Goal: Information Seeking & Learning: Check status

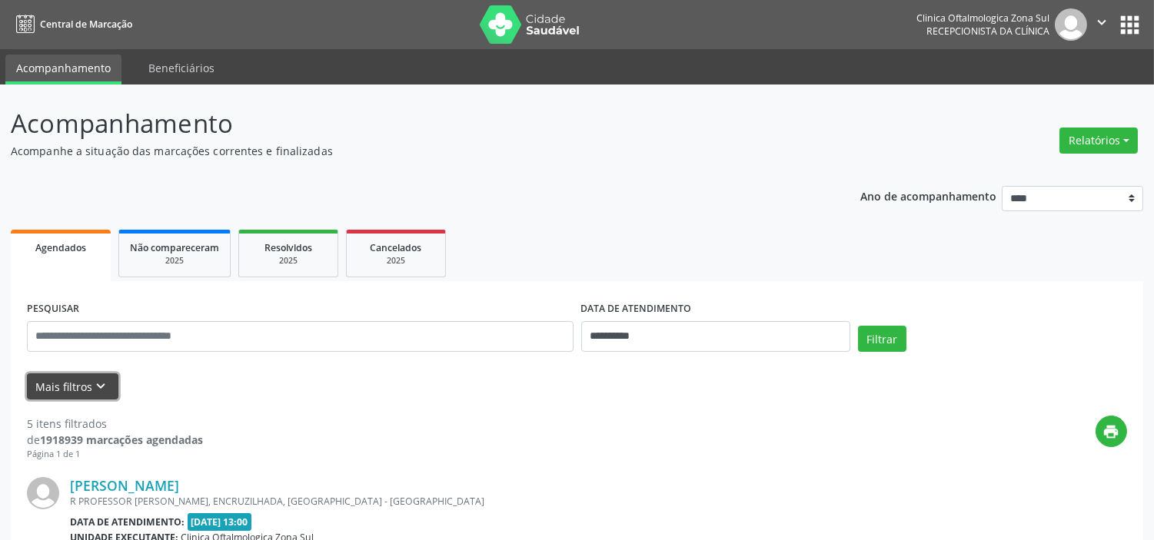
click at [105, 378] on icon "keyboard_arrow_down" at bounding box center [101, 386] width 17 height 17
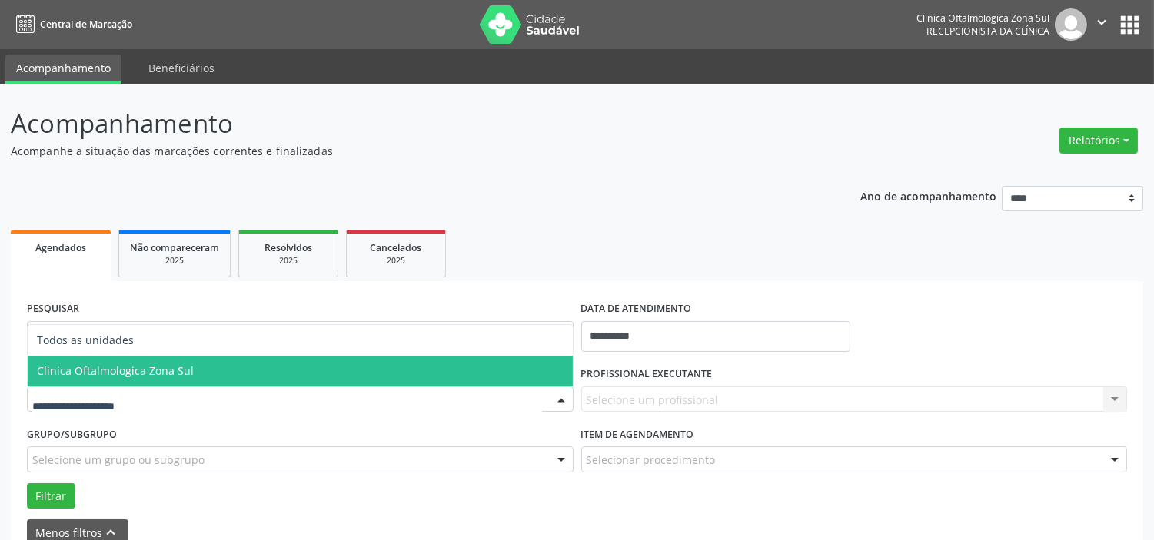
click at [170, 381] on span "Clinica Oftalmologica Zona Sul" at bounding box center [300, 371] width 545 height 31
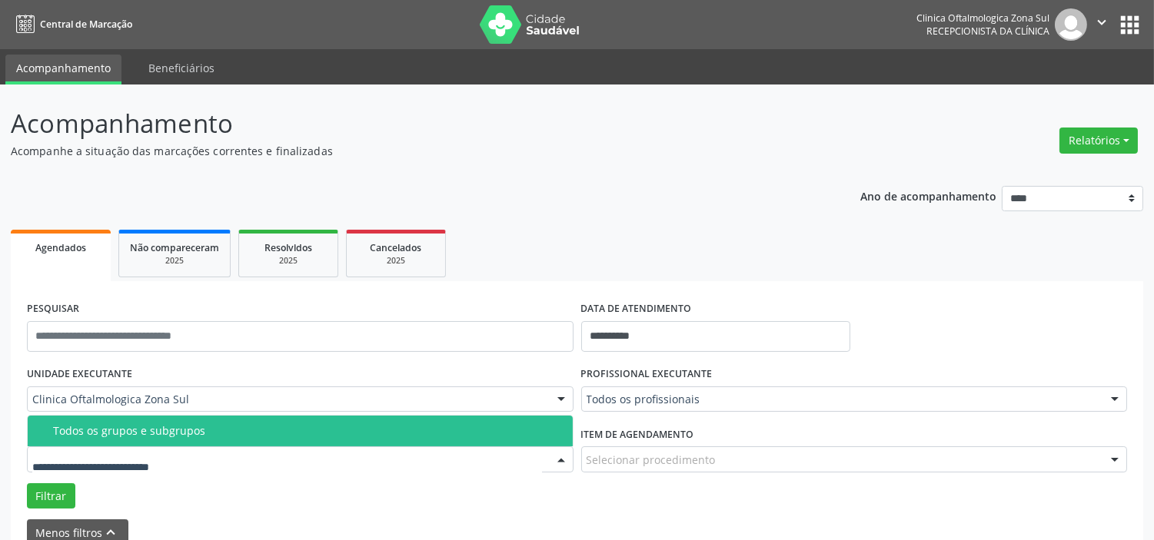
click at [189, 440] on span "Todos os grupos e subgrupos" at bounding box center [300, 431] width 545 height 31
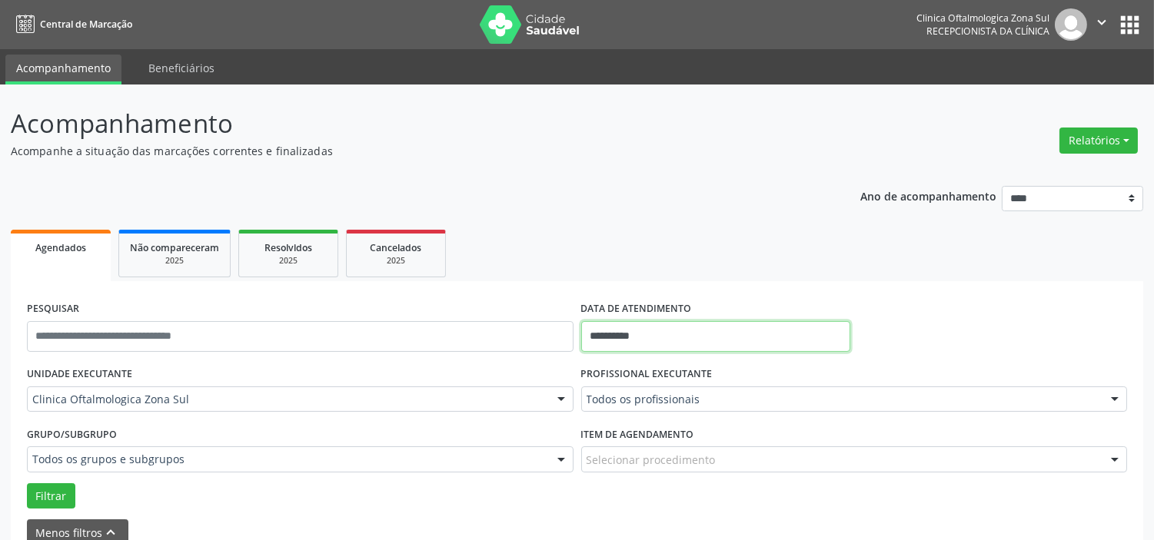
click at [703, 326] on input "**********" at bounding box center [715, 336] width 269 height 31
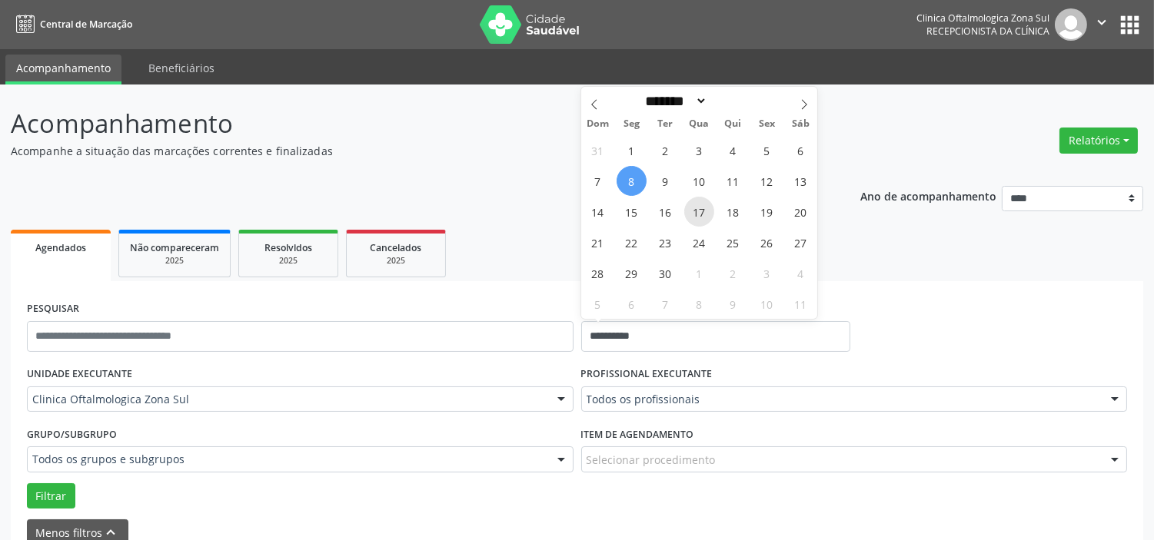
click at [707, 210] on span "17" at bounding box center [699, 212] width 30 height 30
type input "**********"
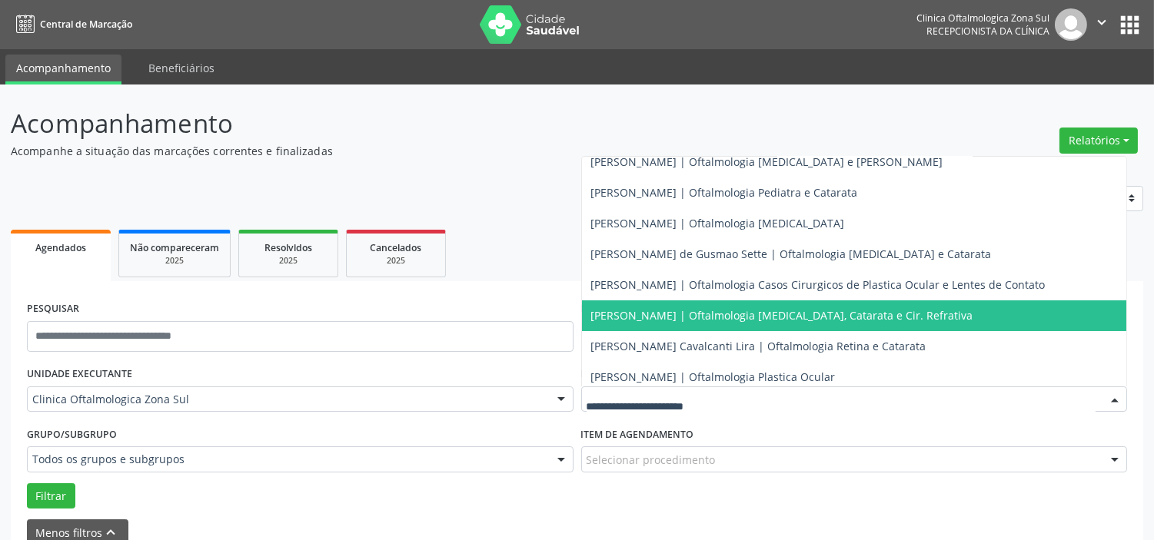
scroll to position [139, 0]
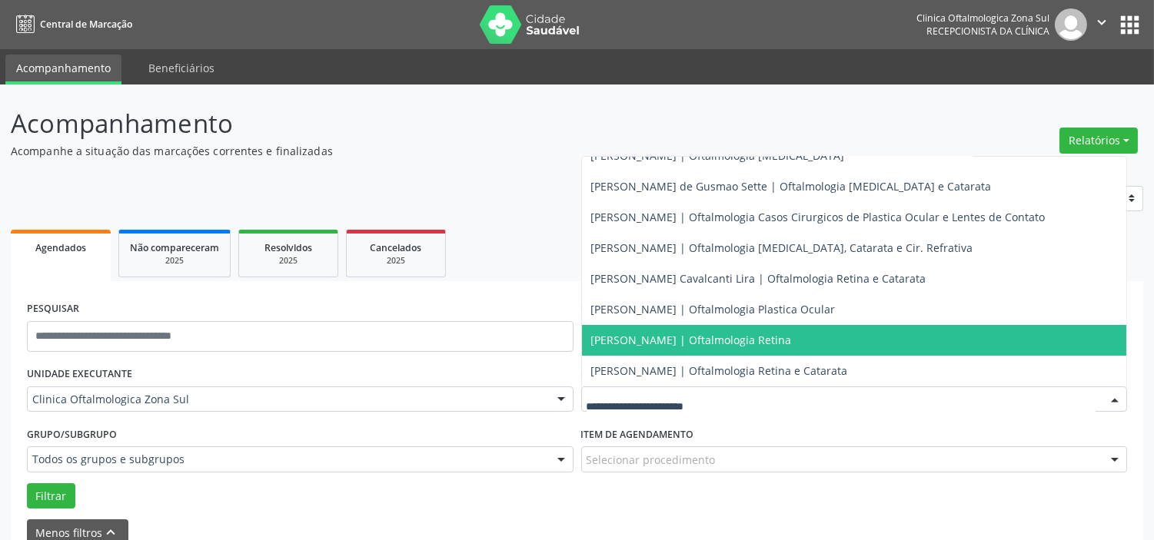
click at [671, 335] on span "[PERSON_NAME] | Oftalmologia Retina" at bounding box center [691, 340] width 201 height 15
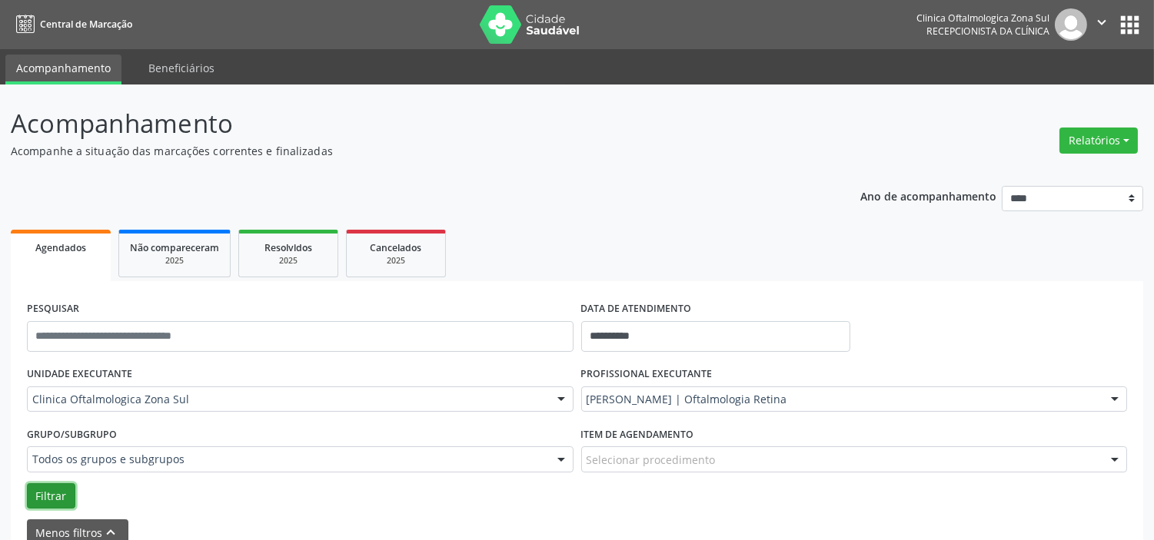
click at [38, 492] on button "Filtrar" at bounding box center [51, 497] width 48 height 26
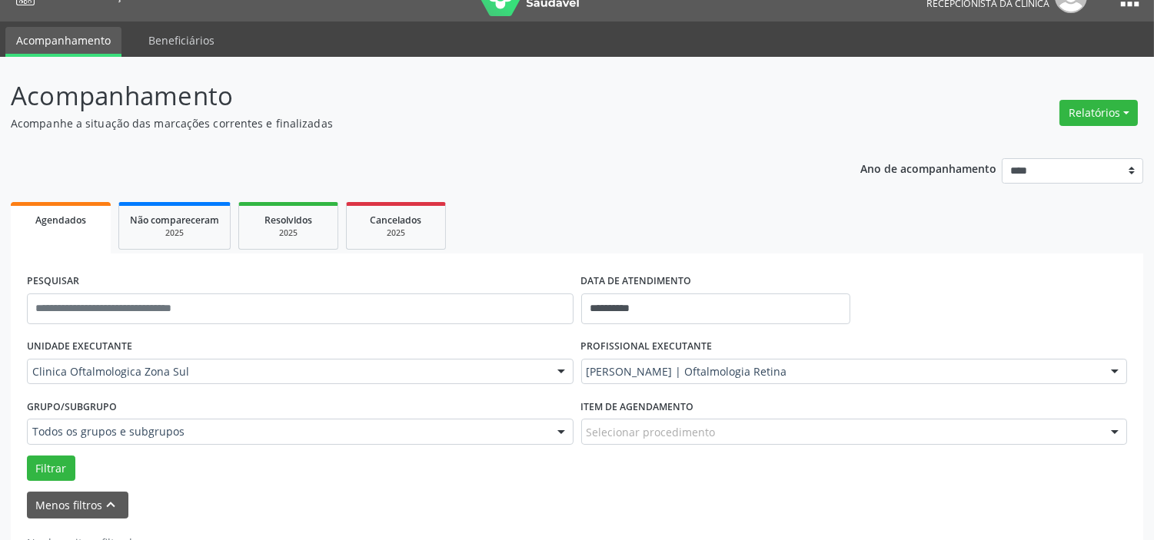
scroll to position [0, 0]
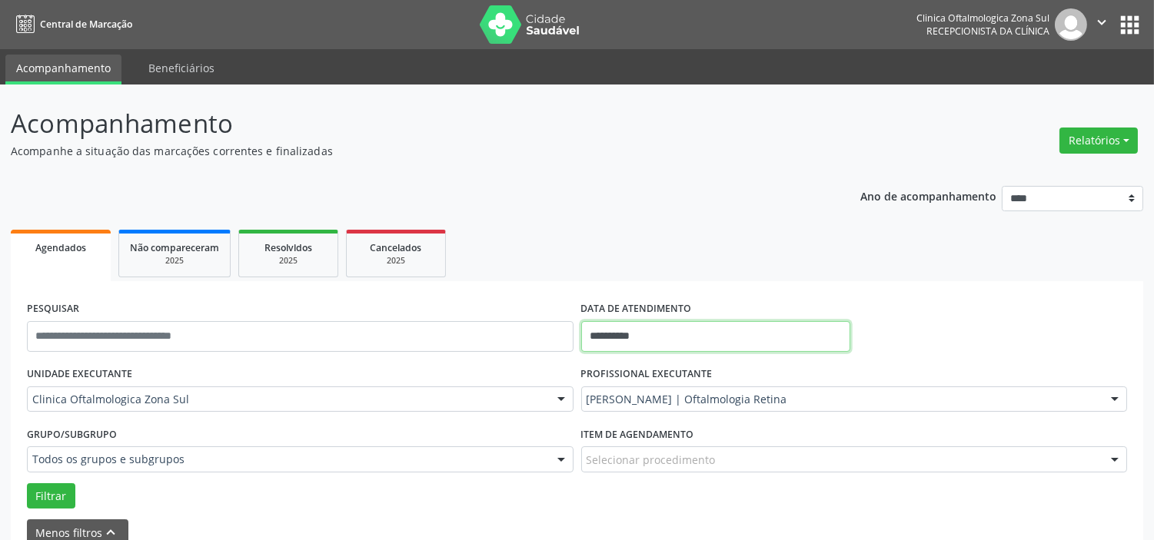
click at [678, 333] on input "**********" at bounding box center [715, 336] width 269 height 31
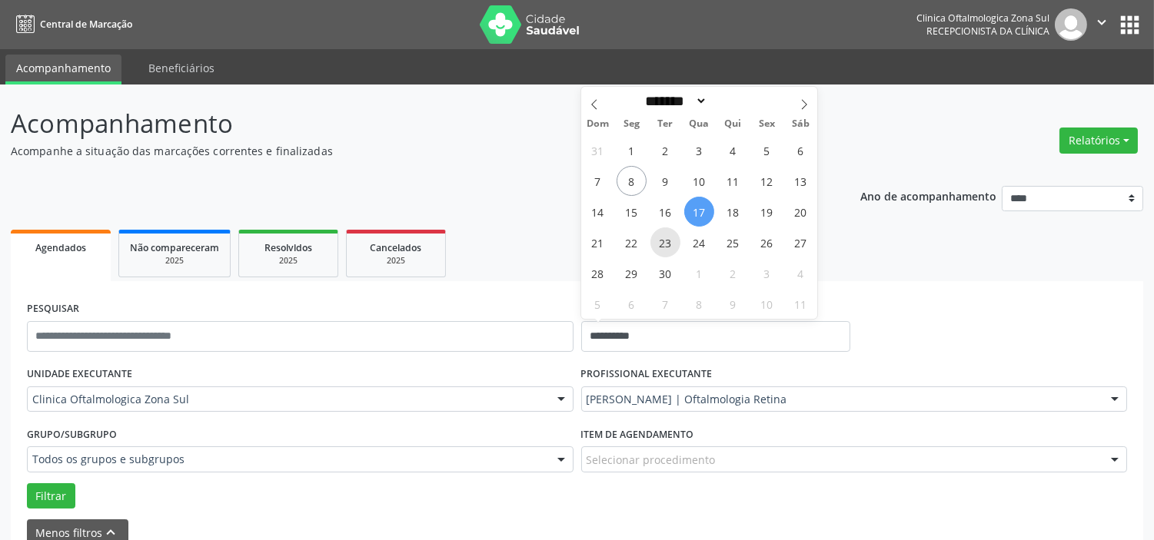
click at [657, 239] on span "23" at bounding box center [665, 243] width 30 height 30
type input "**********"
click at [657, 239] on span "23" at bounding box center [665, 243] width 30 height 30
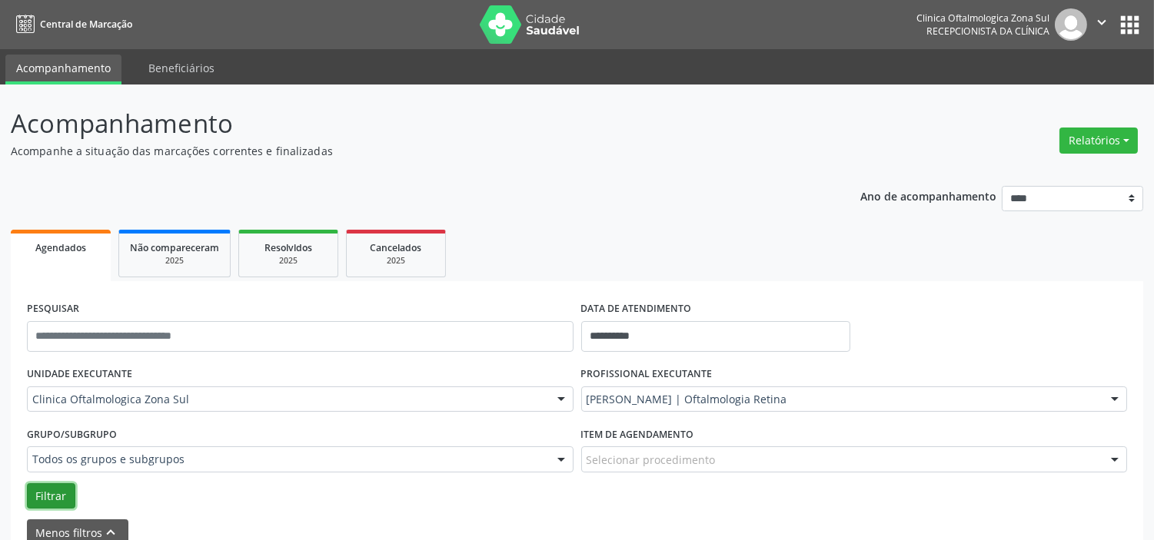
click at [37, 496] on button "Filtrar" at bounding box center [51, 497] width 48 height 26
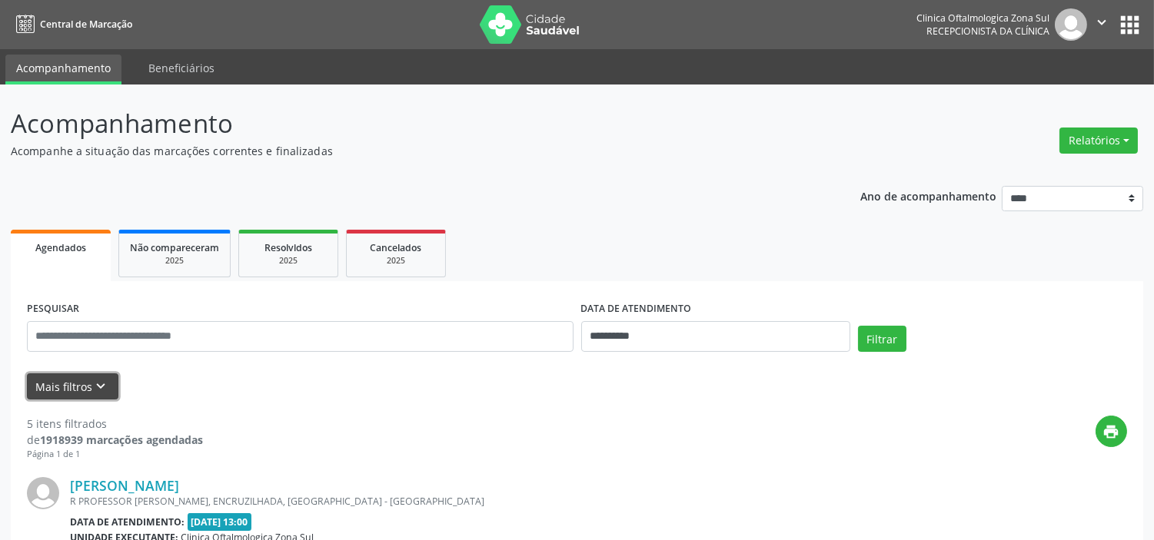
click at [88, 379] on button "Mais filtros keyboard_arrow_down" at bounding box center [72, 387] width 91 height 27
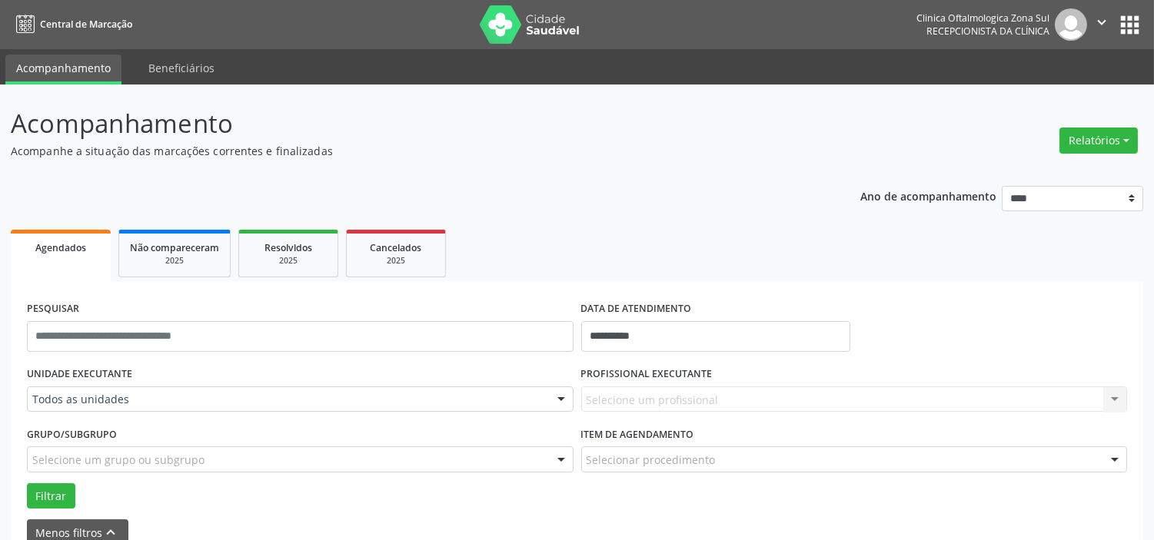
drag, startPoint x: 155, startPoint y: 392, endPoint x: 159, endPoint y: 382, distance: 10.7
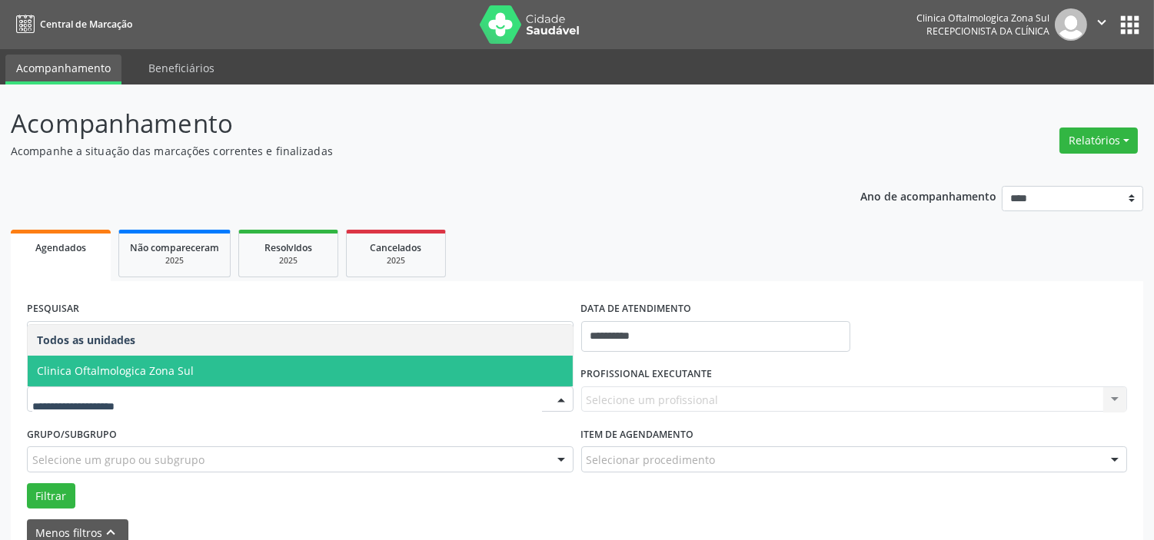
click at [167, 367] on span "Clinica Oftalmologica Zona Sul" at bounding box center [115, 371] width 157 height 15
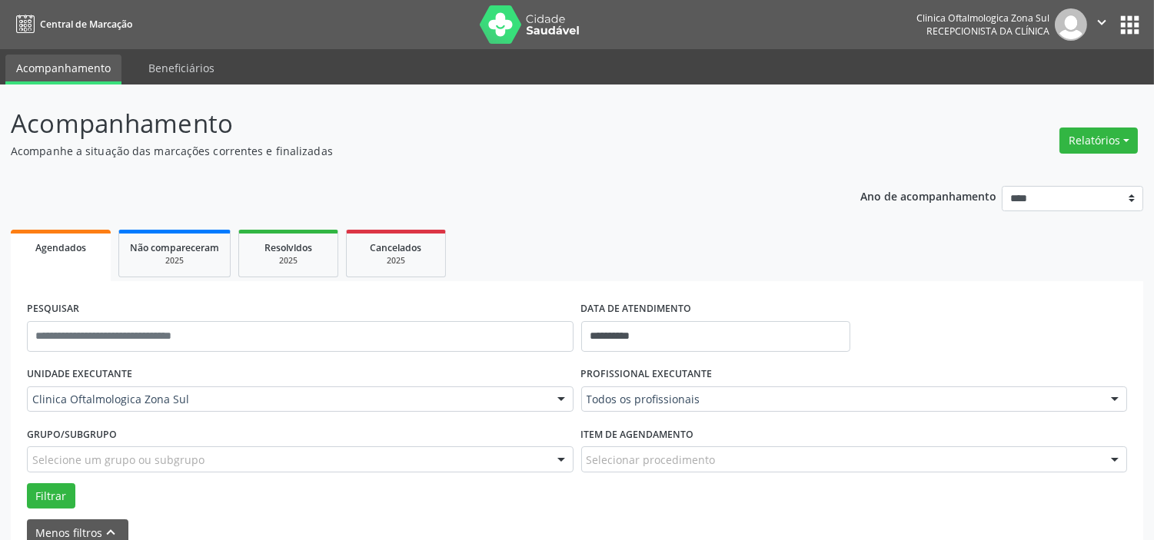
click at [214, 450] on div "Selecione um grupo ou subgrupo" at bounding box center [300, 460] width 547 height 26
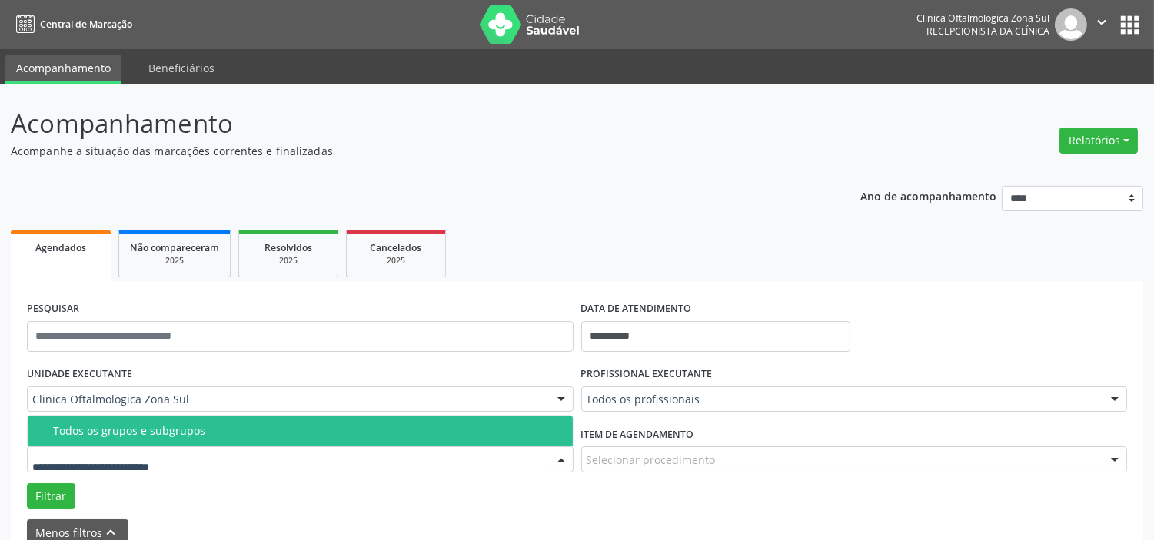
click at [218, 428] on div "Todos os grupos e subgrupos" at bounding box center [308, 431] width 510 height 12
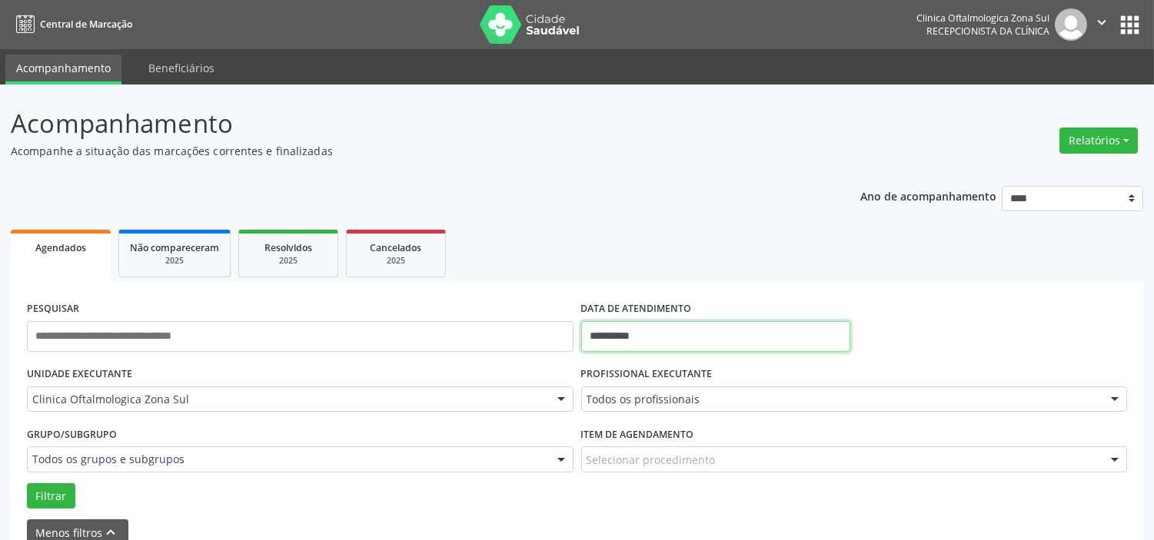
click at [655, 344] on input "**********" at bounding box center [715, 336] width 269 height 31
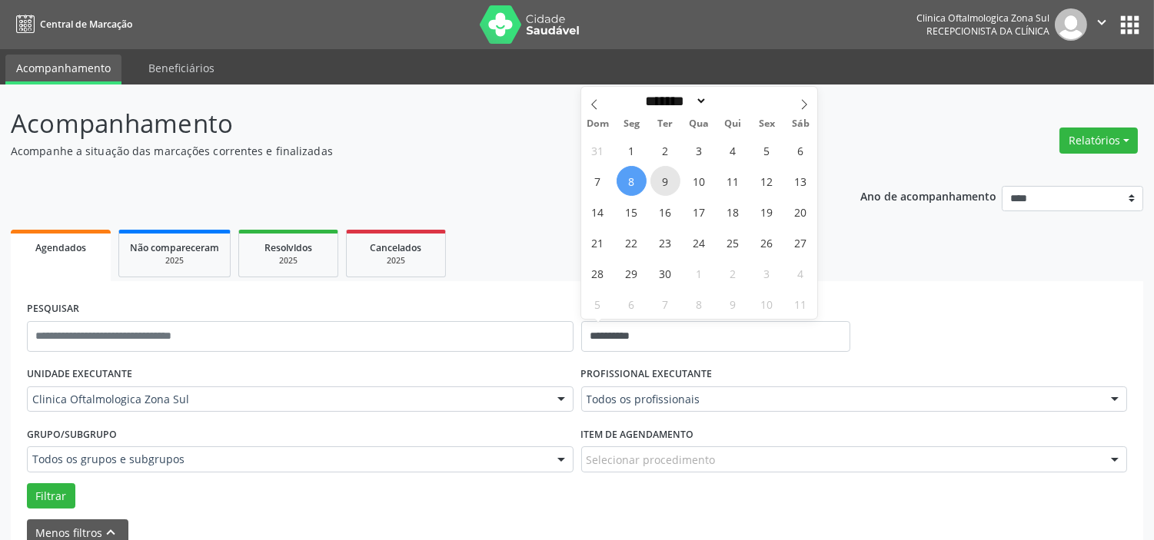
click at [669, 181] on span "9" at bounding box center [665, 181] width 30 height 30
type input "**********"
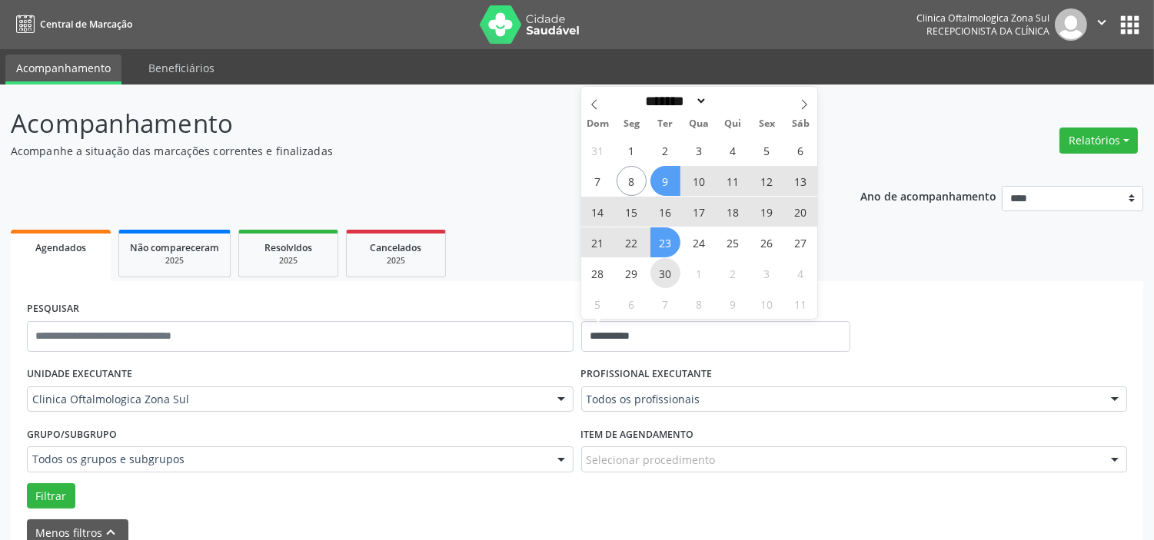
click at [669, 268] on span "30" at bounding box center [665, 273] width 30 height 30
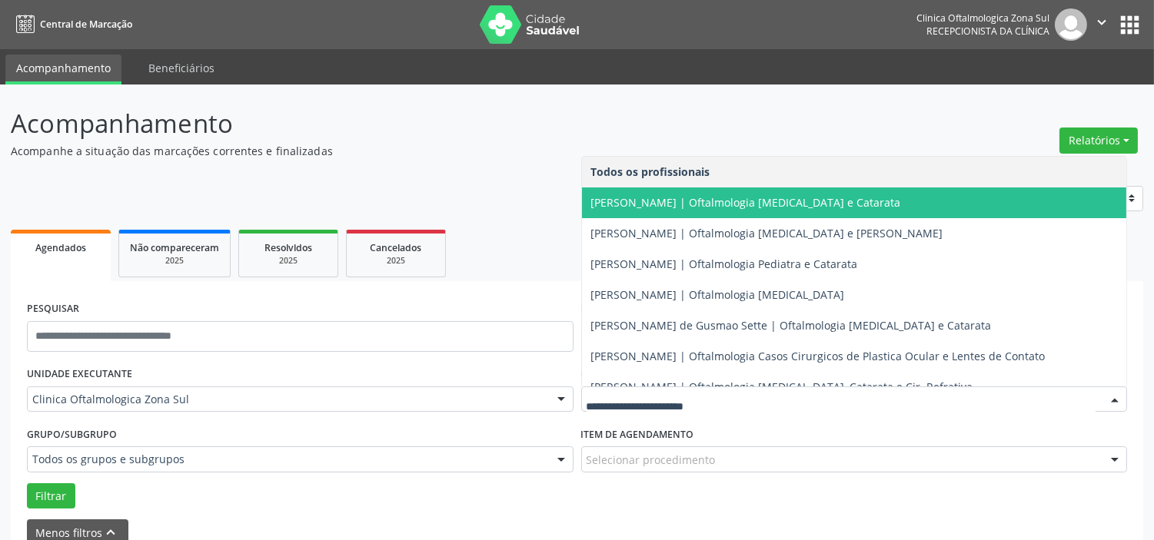
click at [673, 203] on span "[PERSON_NAME] | Oftalmologia [MEDICAL_DATA] e Catarata" at bounding box center [746, 202] width 310 height 15
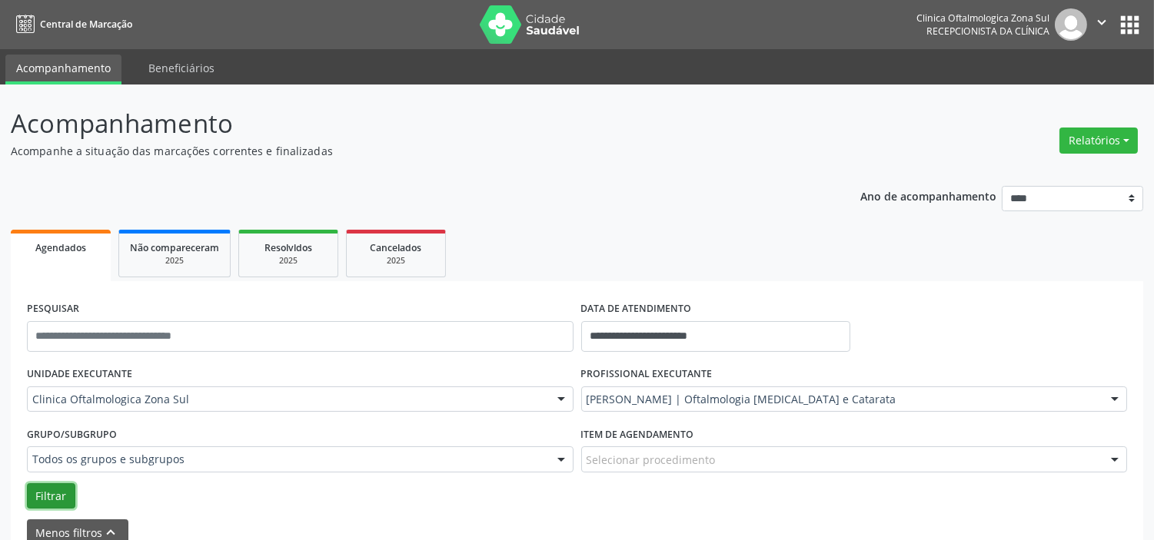
click at [49, 488] on button "Filtrar" at bounding box center [51, 497] width 48 height 26
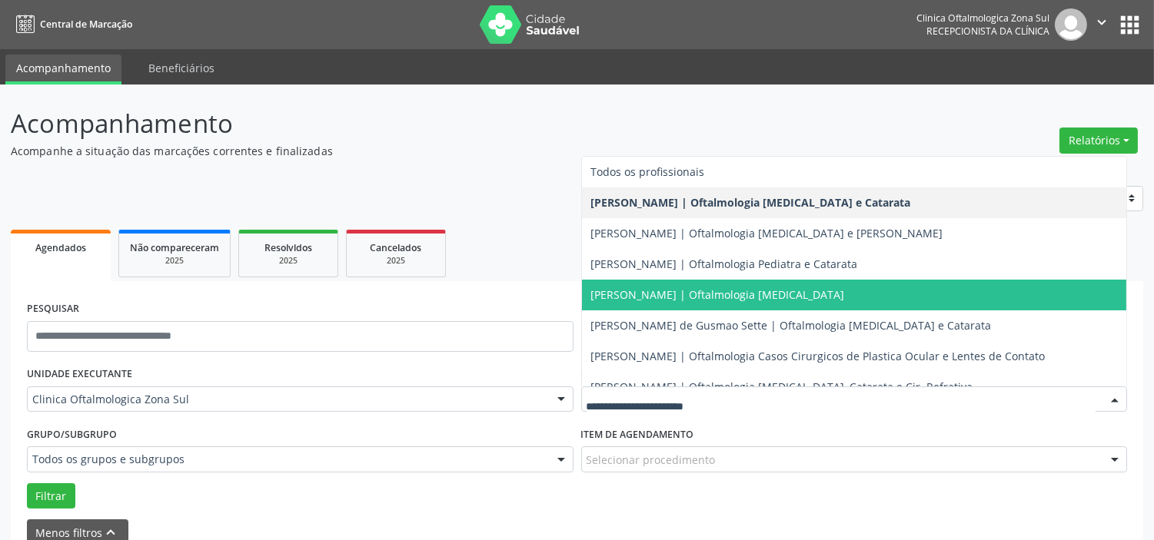
scroll to position [139, 0]
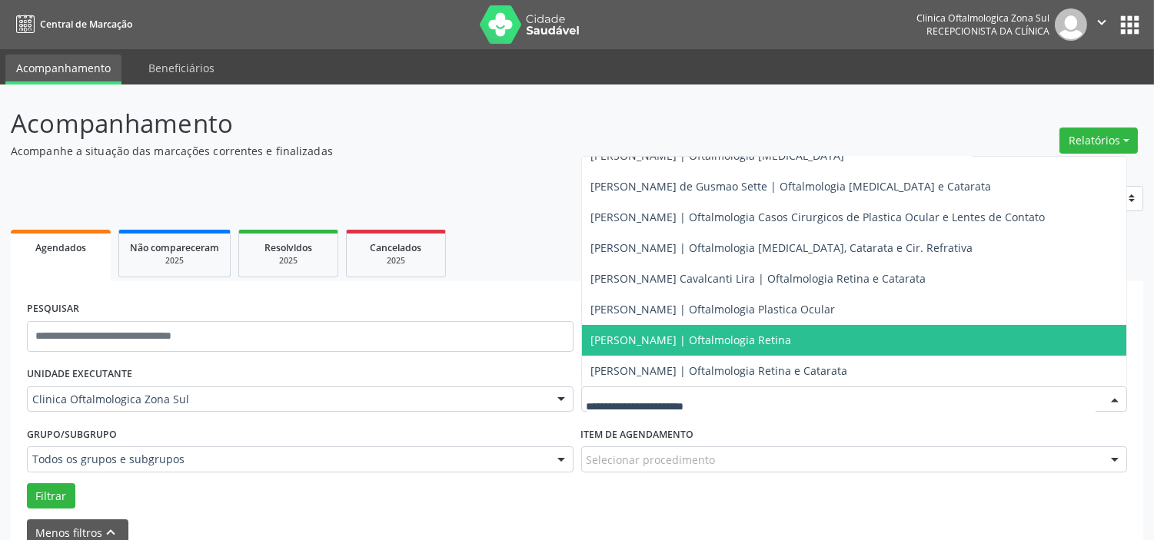
click at [681, 335] on span "[PERSON_NAME] | Oftalmologia Retina" at bounding box center [691, 340] width 201 height 15
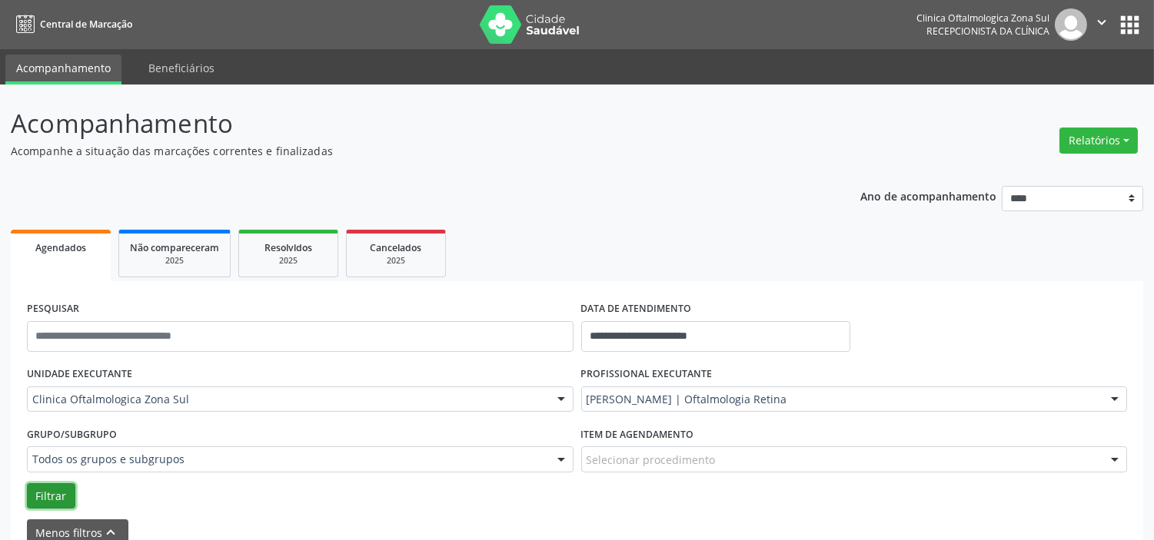
click at [50, 487] on button "Filtrar" at bounding box center [51, 497] width 48 height 26
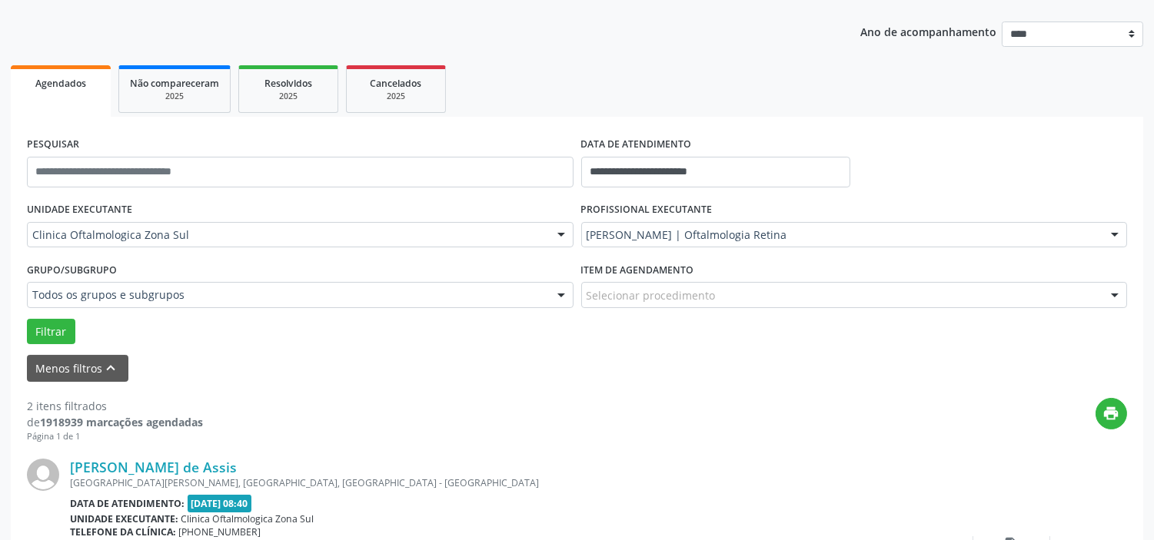
scroll to position [0, 0]
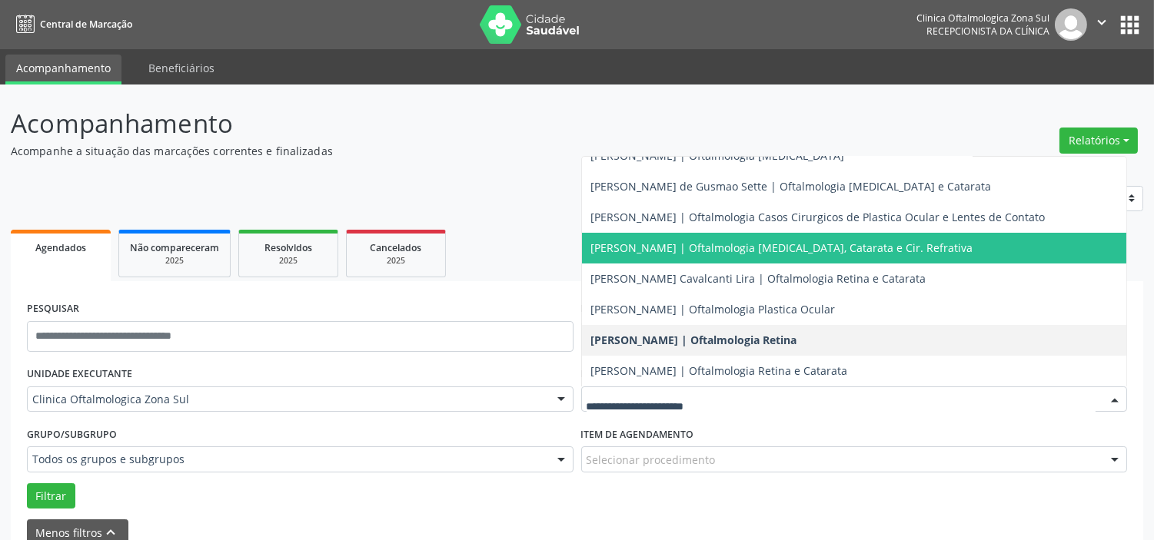
click at [696, 249] on span "[PERSON_NAME] | Oftalmologia [MEDICAL_DATA], Catarata e Cir. Refrativa" at bounding box center [782, 248] width 382 height 15
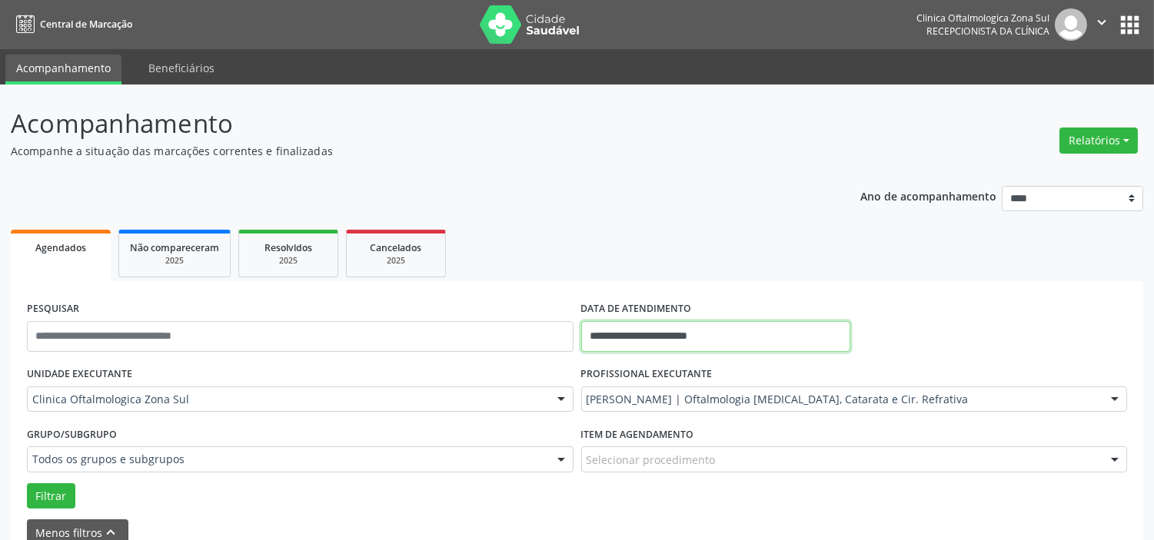
click at [670, 333] on input "**********" at bounding box center [715, 336] width 269 height 31
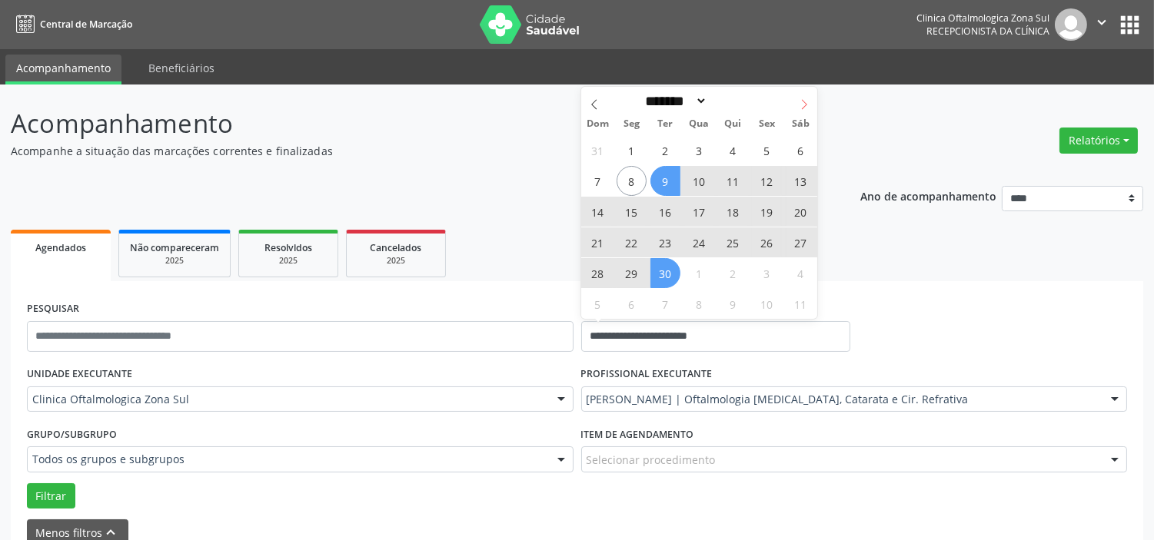
click at [796, 109] on span at bounding box center [804, 100] width 26 height 26
select select "*"
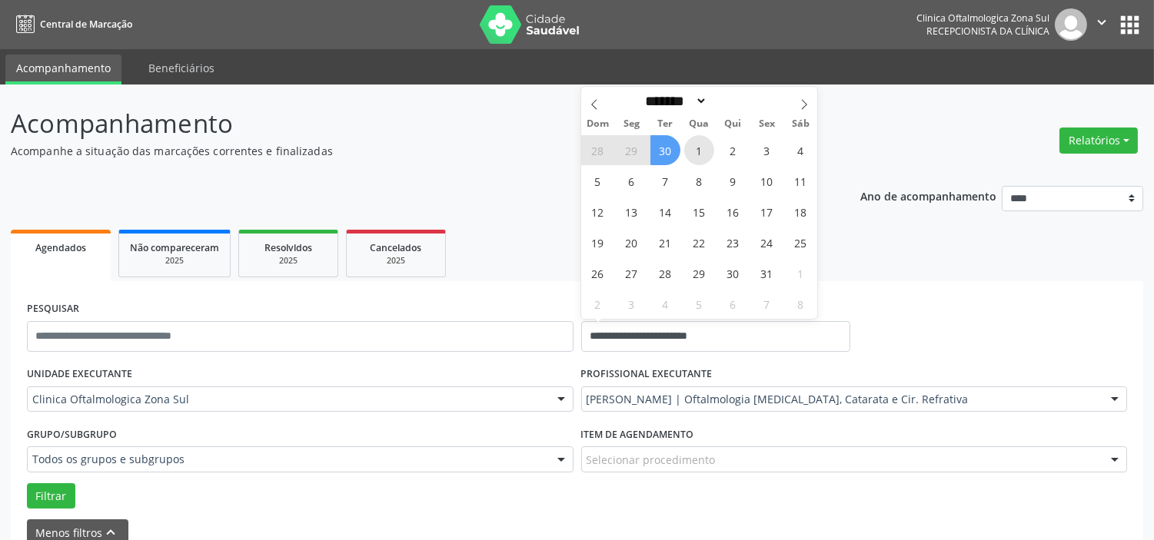
click at [703, 154] on span "1" at bounding box center [699, 150] width 30 height 30
type input "**********"
click at [803, 101] on icon at bounding box center [804, 104] width 11 height 11
select select "**"
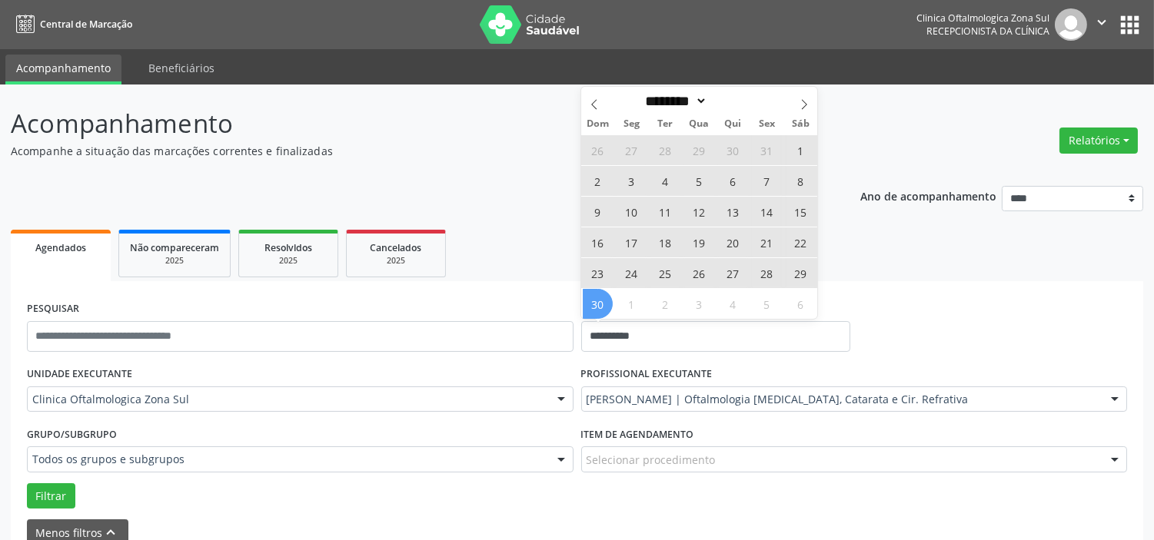
click at [607, 308] on span "30" at bounding box center [598, 304] width 30 height 30
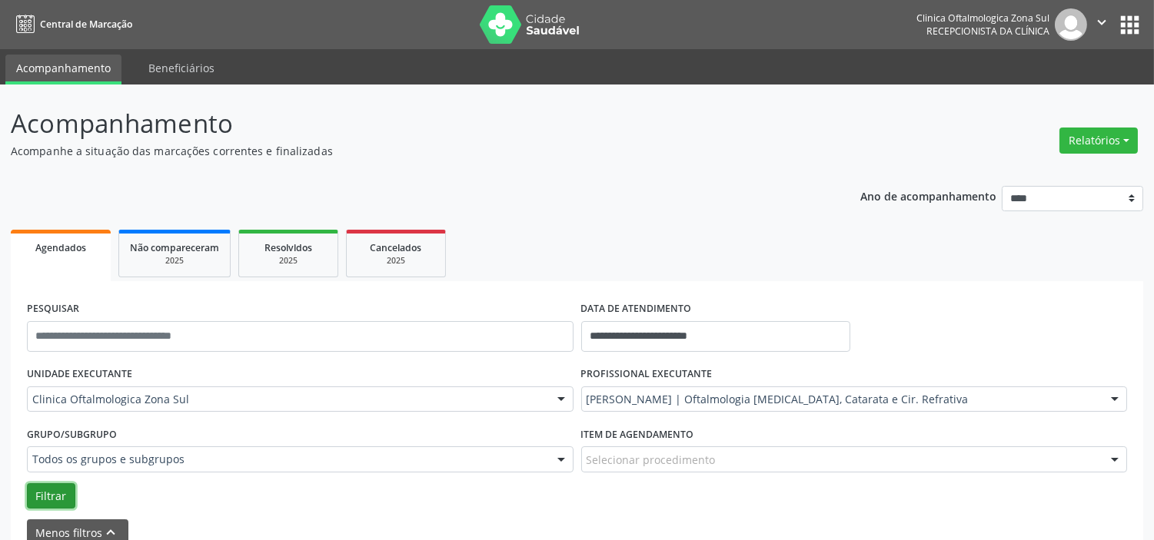
click at [59, 494] on button "Filtrar" at bounding box center [51, 497] width 48 height 26
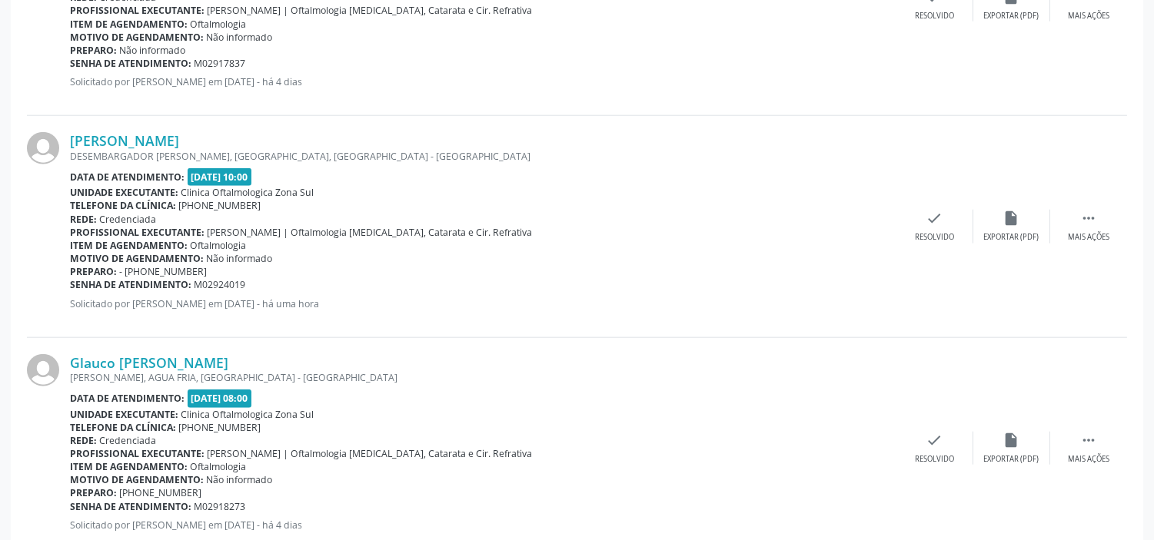
scroll to position [3075, 0]
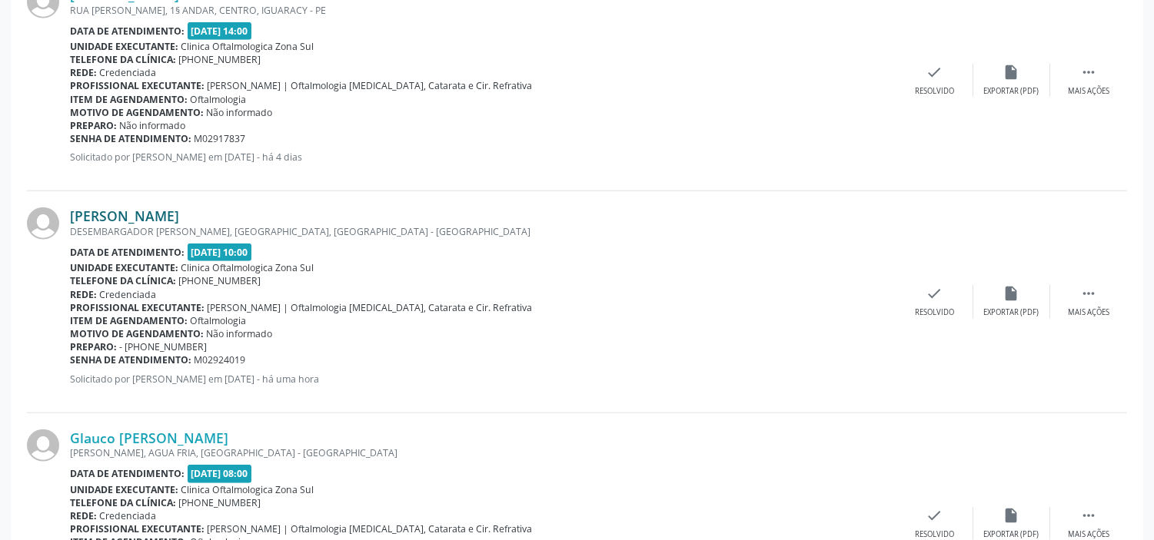
click at [90, 210] on link "[PERSON_NAME]" at bounding box center [124, 216] width 109 height 17
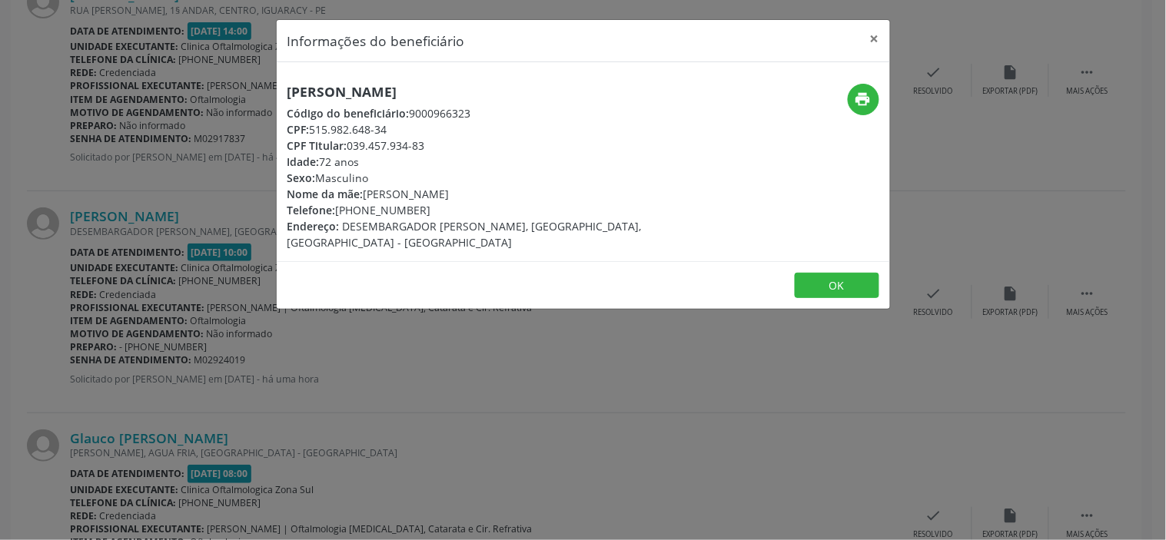
drag, startPoint x: 394, startPoint y: 128, endPoint x: 312, endPoint y: 125, distance: 81.5
click at [312, 125] on div "CPF: 515.982.648-34" at bounding box center [481, 129] width 387 height 16
copy div "515.982.648-34"
click at [339, 364] on div "Informações do beneficiário × [PERSON_NAME] Código do beneficiário: 9000966323 …" at bounding box center [583, 270] width 1166 height 540
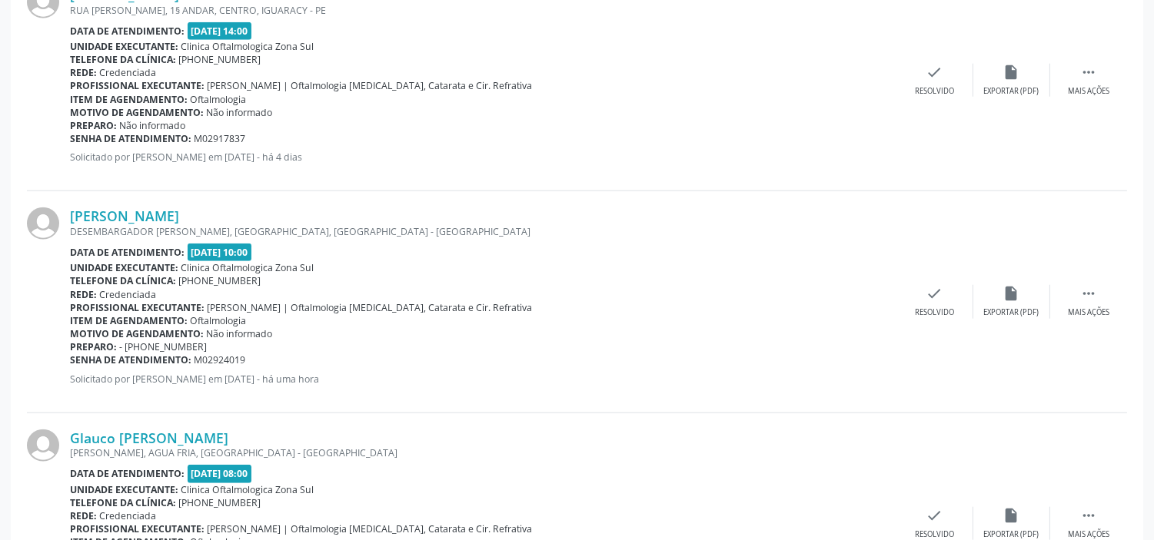
drag, startPoint x: 248, startPoint y: 360, endPoint x: 68, endPoint y: 362, distance: 179.9
click at [68, 362] on div "[PERSON_NAME] DESEMBARGADOR [PERSON_NAME], [GEOGRAPHIC_DATA], [GEOGRAPHIC_DATA]…" at bounding box center [577, 301] width 1100 height 221
copy div "[PERSON_NAME] DESEMBARGADOR [PERSON_NAME], [GEOGRAPHIC_DATA], [GEOGRAPHIC_DATA]…"
click at [182, 367] on div "[PERSON_NAME] DESEMBARGADOR [PERSON_NAME], [GEOGRAPHIC_DATA], [GEOGRAPHIC_DATA]…" at bounding box center [483, 302] width 826 height 188
drag, startPoint x: 246, startPoint y: 361, endPoint x: 71, endPoint y: 365, distance: 175.3
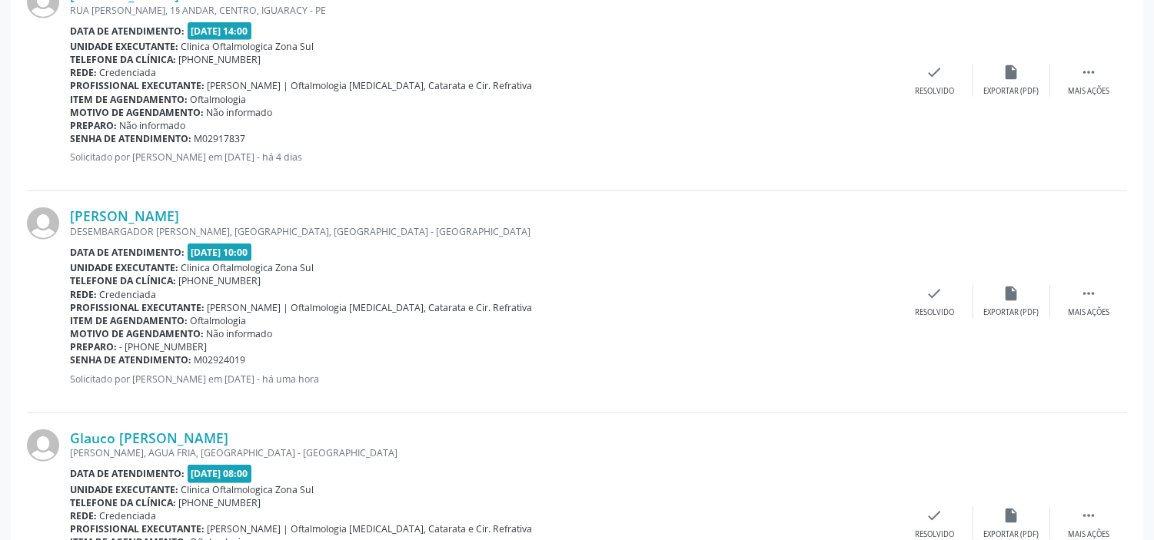
click at [71, 365] on div "Senha de atendimento: M02924019" at bounding box center [483, 360] width 826 height 13
copy div "Senha de atendimento: M02924019"
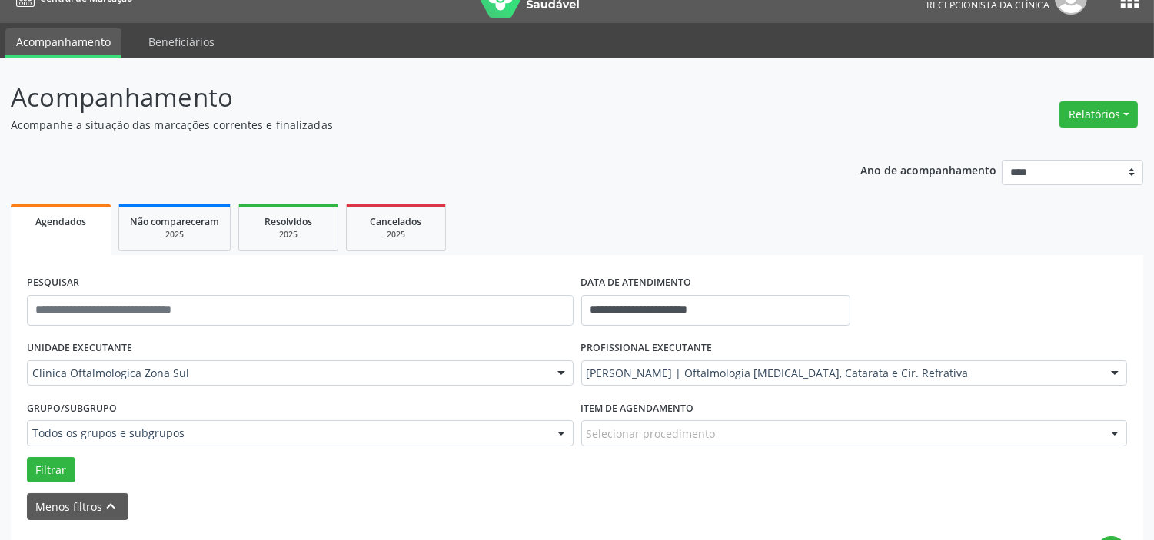
scroll to position [0, 0]
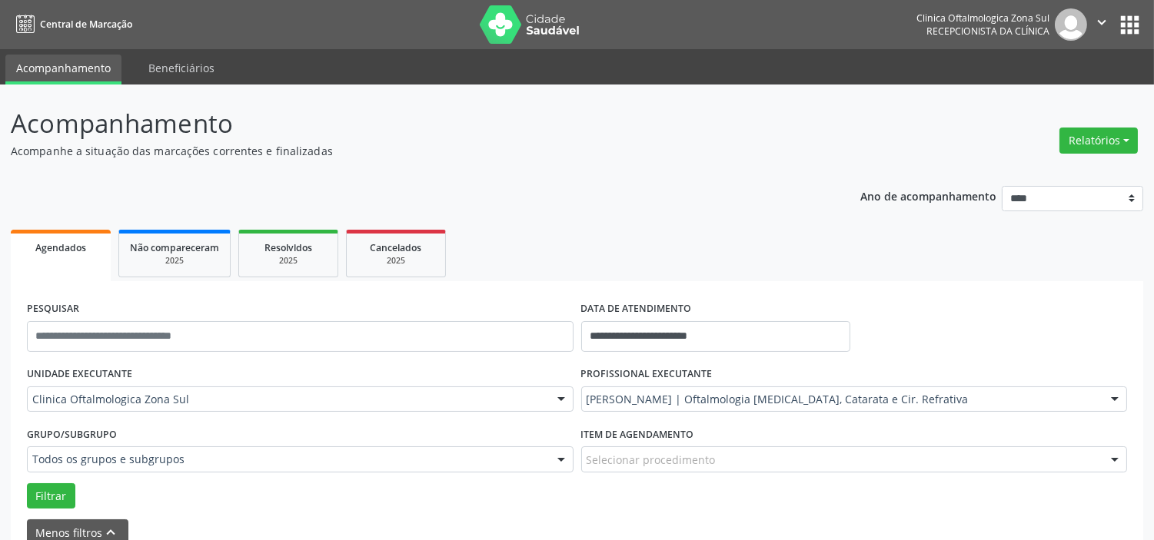
drag, startPoint x: 1101, startPoint y: 20, endPoint x: 1082, endPoint y: 35, distance: 24.6
click at [1102, 20] on icon "" at bounding box center [1101, 22] width 17 height 17
click at [1027, 88] on link "Sair" at bounding box center [1062, 94] width 106 height 22
